Goal: Find specific page/section: Locate a particular part of the current website

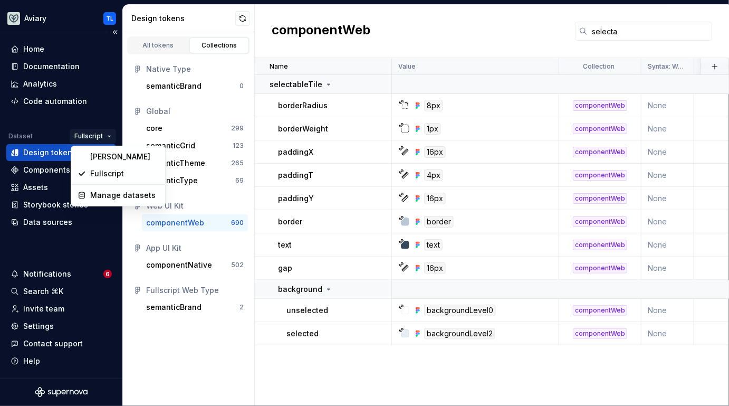
click at [101, 136] on html "Aviary TL Home Documentation Analytics Code automation Dataset Fullscript Desig…" at bounding box center [364, 203] width 729 height 406
click at [108, 160] on div "[PERSON_NAME]" at bounding box center [124, 156] width 69 height 11
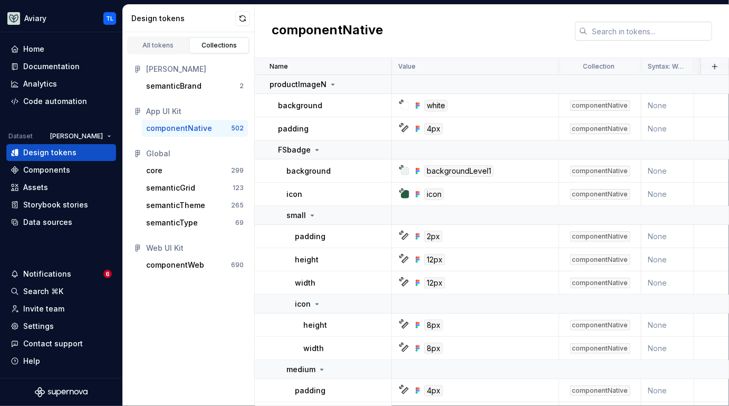
click at [636, 33] on input "text" at bounding box center [650, 31] width 125 height 19
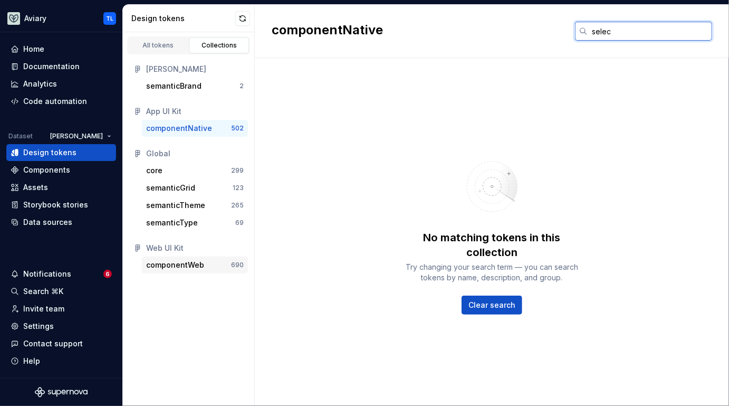
type input "selec"
click at [214, 260] on div "componentWeb" at bounding box center [188, 265] width 85 height 11
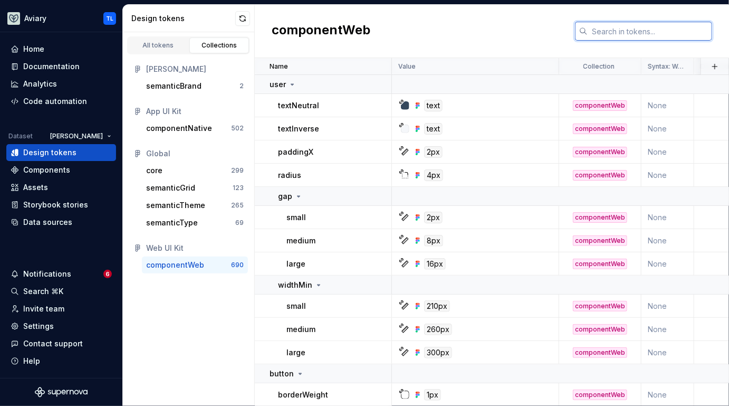
click at [661, 30] on input "text" at bounding box center [650, 31] width 125 height 19
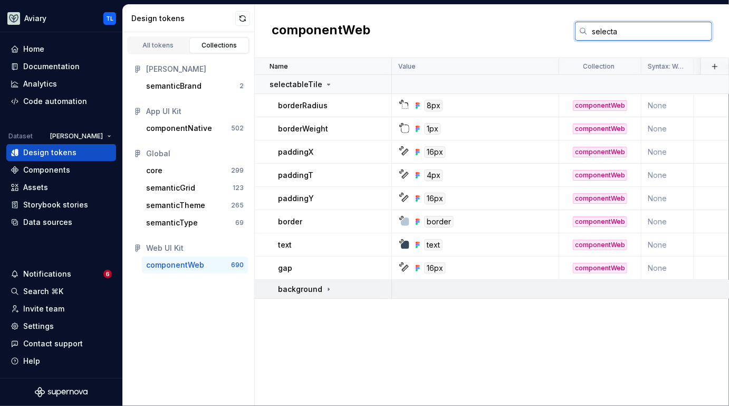
type input "selecta"
click at [295, 288] on p "background" at bounding box center [300, 289] width 44 height 11
